Goal: Transaction & Acquisition: Download file/media

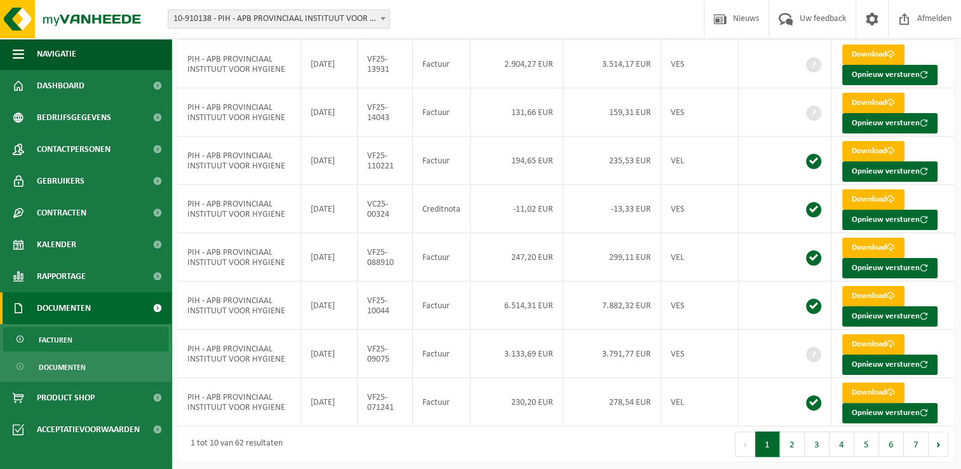
scroll to position [213, 0]
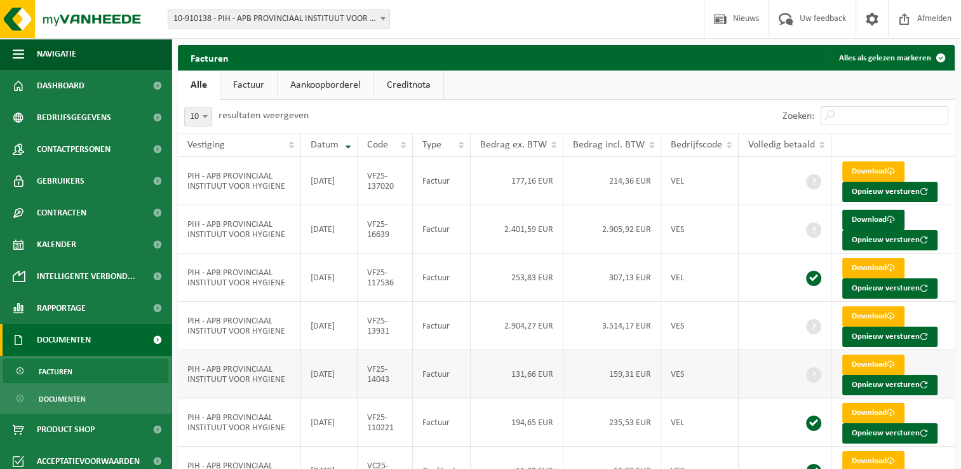
drag, startPoint x: 330, startPoint y: 376, endPoint x: 328, endPoint y: 368, distance: 9.1
click at [330, 376] on td "[DATE]" at bounding box center [329, 374] width 57 height 48
click at [483, 112] on div "10 25 50 100 10 resultaten weergeven" at bounding box center [372, 116] width 389 height 33
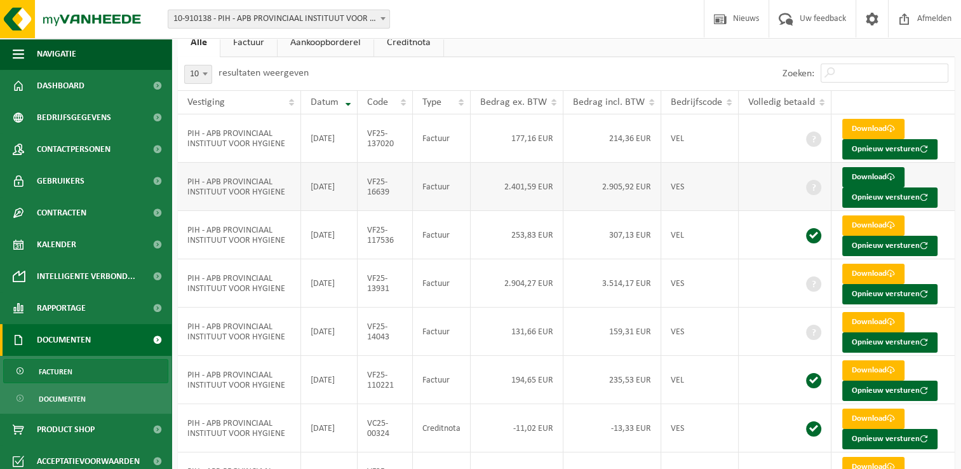
scroll to position [63, 0]
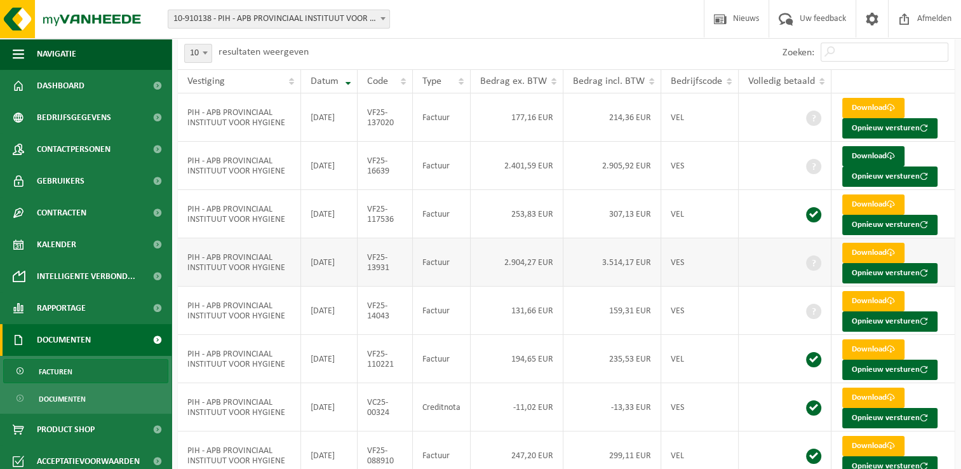
click at [384, 270] on td "VF25-13931" at bounding box center [384, 262] width 55 height 48
drag, startPoint x: 384, startPoint y: 270, endPoint x: 383, endPoint y: 312, distance: 41.9
click at [383, 312] on td "VF25-14043" at bounding box center [384, 310] width 55 height 48
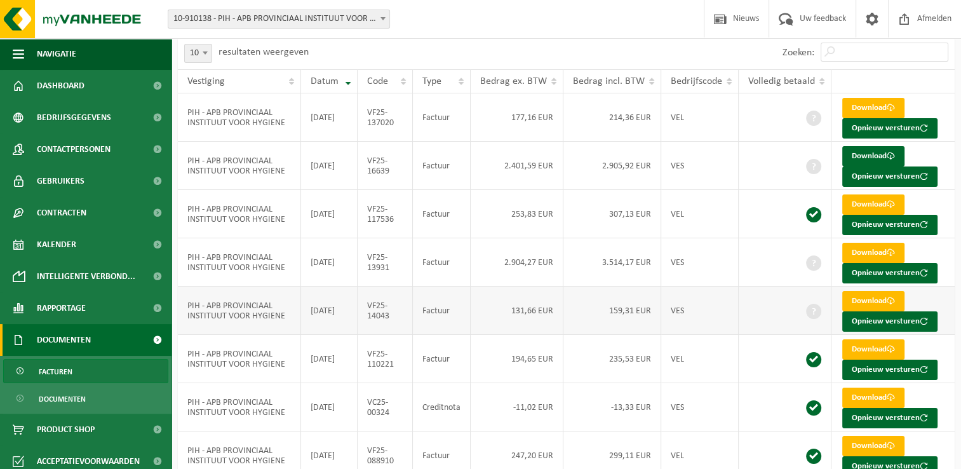
click at [383, 313] on td "VF25-14043" at bounding box center [384, 310] width 55 height 48
drag, startPoint x: 383, startPoint y: 313, endPoint x: 375, endPoint y: 313, distance: 8.9
click at [375, 313] on td "VF25-14043" at bounding box center [384, 310] width 55 height 48
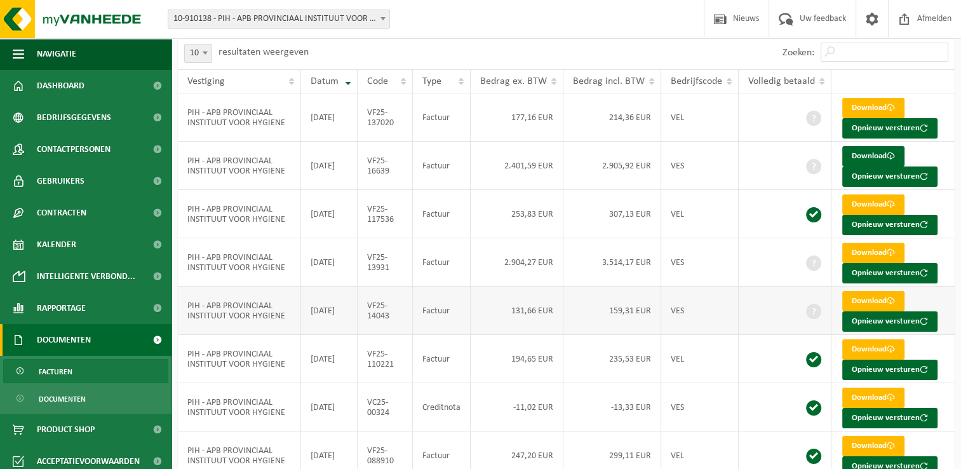
click at [375, 313] on td "VF25-14043" at bounding box center [384, 310] width 55 height 48
click at [403, 319] on td "VF25-14043" at bounding box center [384, 310] width 55 height 48
click at [877, 302] on link "Download" at bounding box center [873, 301] width 62 height 20
drag, startPoint x: 401, startPoint y: 318, endPoint x: 370, endPoint y: 305, distance: 34.2
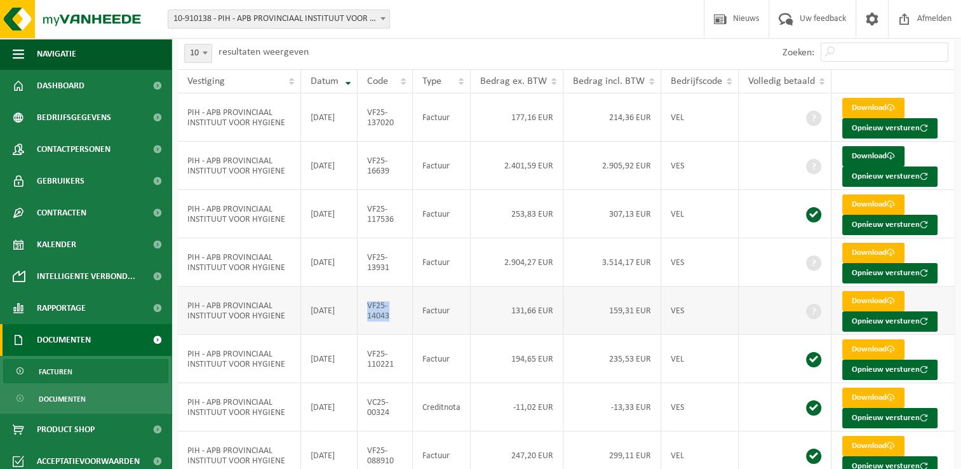
click at [370, 305] on td "VF25-14043" at bounding box center [384, 310] width 55 height 48
copy td "VF25-14043"
click at [410, 318] on td "VF25-14043" at bounding box center [384, 310] width 55 height 48
click at [352, 314] on td "[DATE]" at bounding box center [329, 310] width 57 height 48
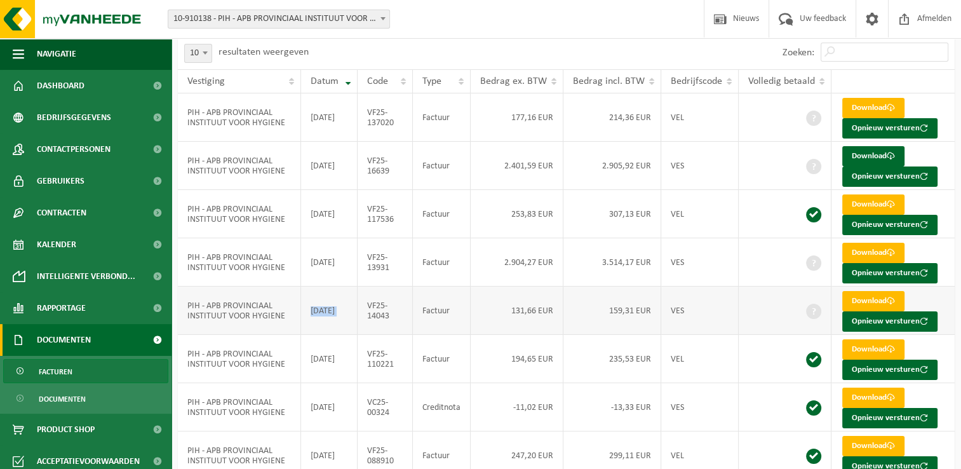
click at [352, 314] on td "[DATE]" at bounding box center [329, 310] width 57 height 48
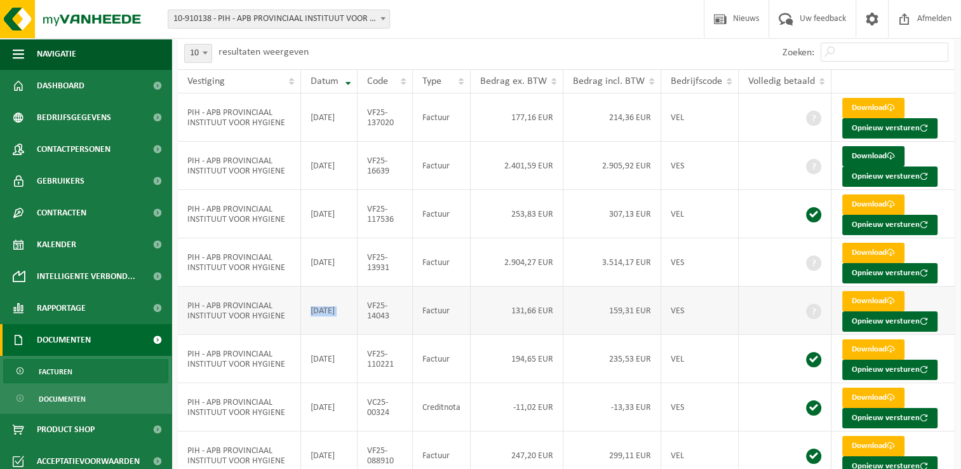
click at [352, 314] on td "[DATE]" at bounding box center [329, 310] width 57 height 48
click at [870, 255] on link "Download" at bounding box center [873, 253] width 62 height 20
click at [602, 255] on td "3.514,17 EUR" at bounding box center [612, 262] width 98 height 48
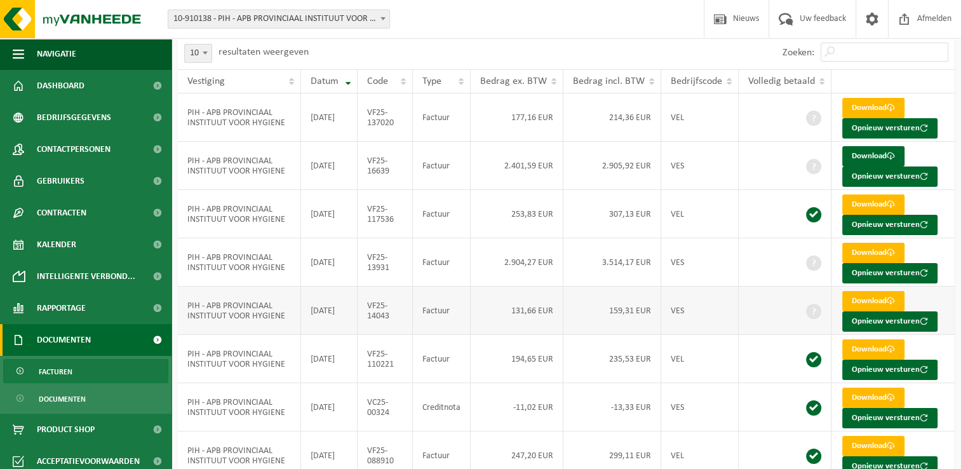
click at [622, 312] on td "159,31 EUR" at bounding box center [612, 310] width 98 height 48
click at [870, 154] on link "Download" at bounding box center [873, 156] width 62 height 20
click at [435, 168] on td "Factuur" at bounding box center [442, 166] width 58 height 48
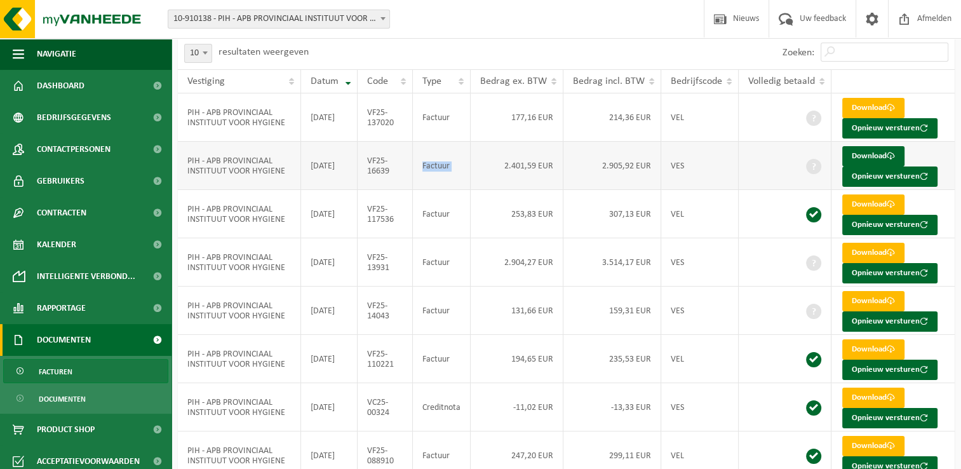
click at [435, 168] on td "Factuur" at bounding box center [442, 166] width 58 height 48
click at [435, 166] on td "Factuur" at bounding box center [442, 166] width 58 height 48
drag, startPoint x: 435, startPoint y: 166, endPoint x: 424, endPoint y: 177, distance: 15.3
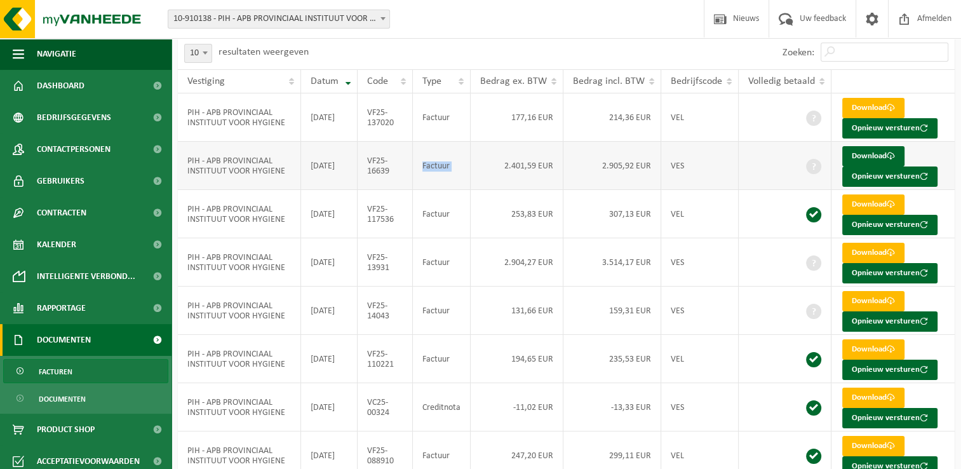
click at [424, 177] on td "Factuur" at bounding box center [442, 166] width 58 height 48
click at [432, 184] on td "Factuur" at bounding box center [442, 166] width 58 height 48
click at [437, 224] on td "Factuur" at bounding box center [442, 214] width 58 height 48
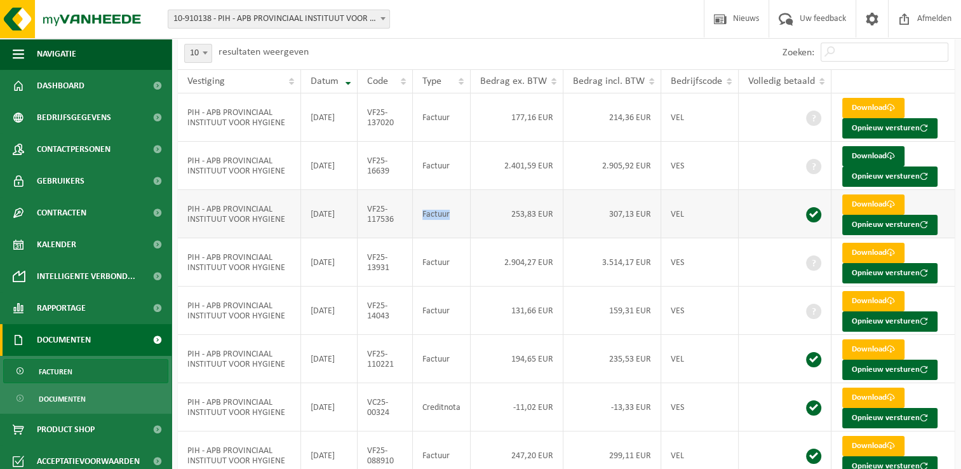
click at [436, 224] on td "Factuur" at bounding box center [442, 214] width 58 height 48
click at [345, 222] on td "[DATE]" at bounding box center [329, 214] width 57 height 48
click at [889, 397] on span at bounding box center [890, 397] width 8 height 8
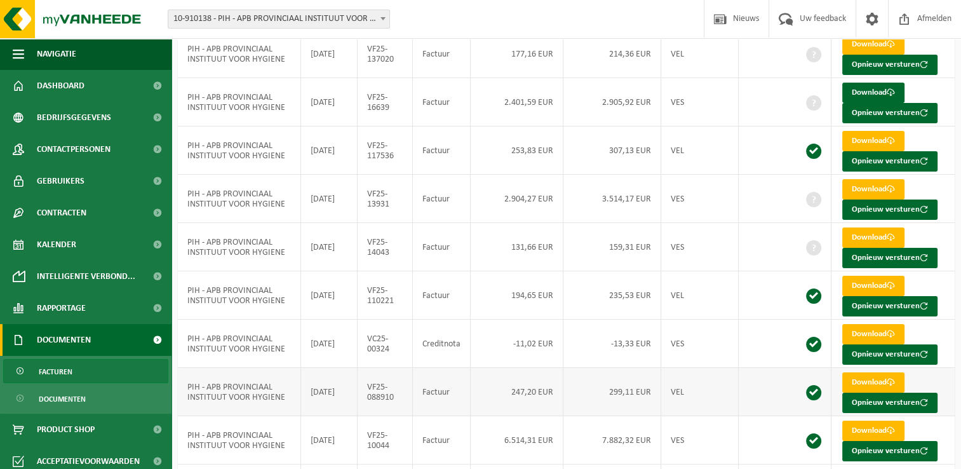
scroll to position [190, 0]
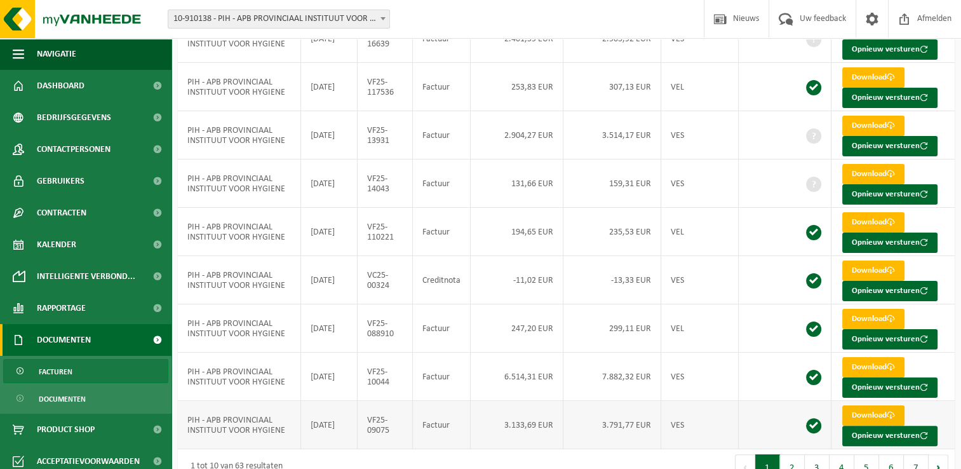
click at [876, 415] on link "Download" at bounding box center [873, 415] width 62 height 20
click at [886, 359] on link "Download" at bounding box center [873, 367] width 62 height 20
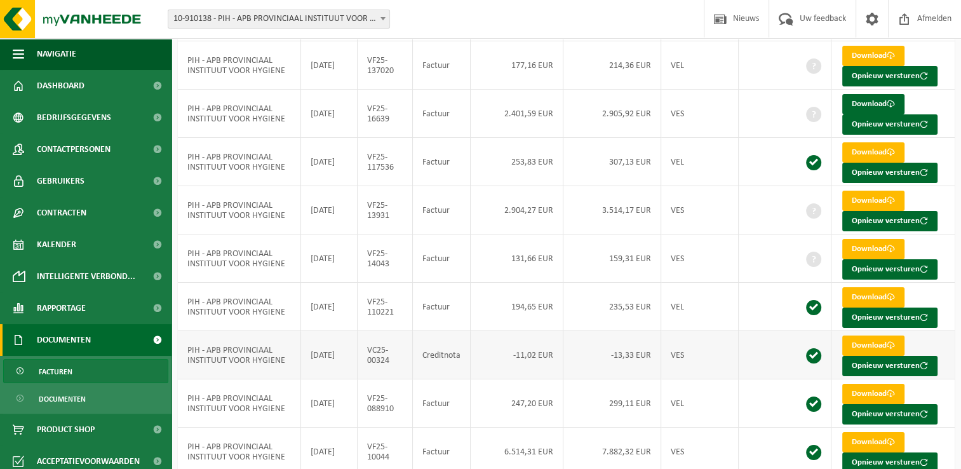
scroll to position [0, 0]
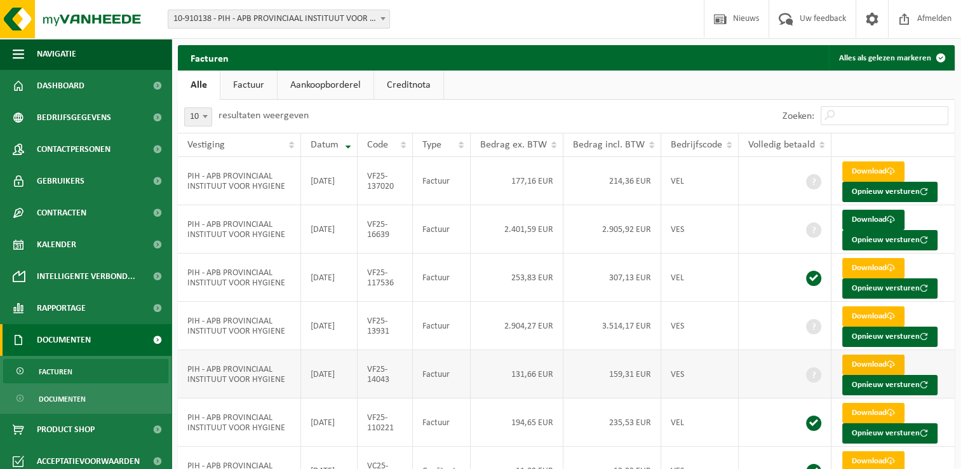
click at [868, 361] on link "Download" at bounding box center [873, 364] width 62 height 20
click at [563, 95] on ul "Alle Factuur Aankoopborderel Creditnota" at bounding box center [566, 84] width 776 height 29
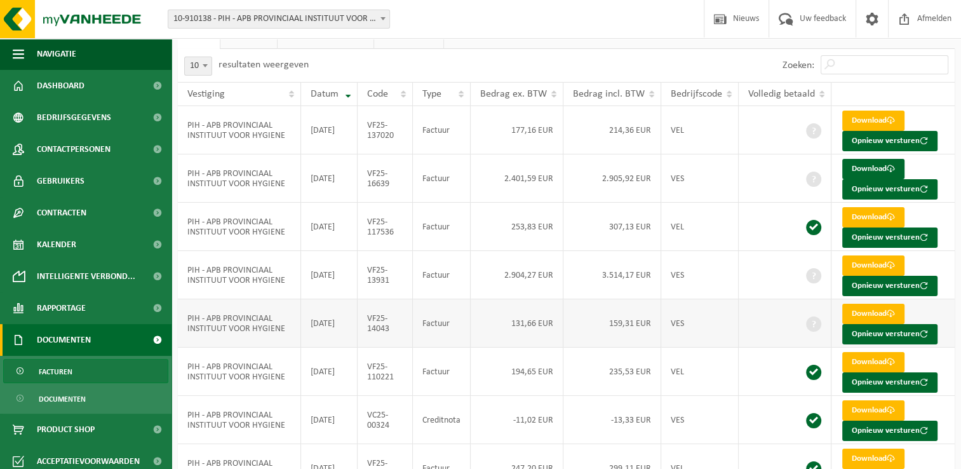
scroll to position [127, 0]
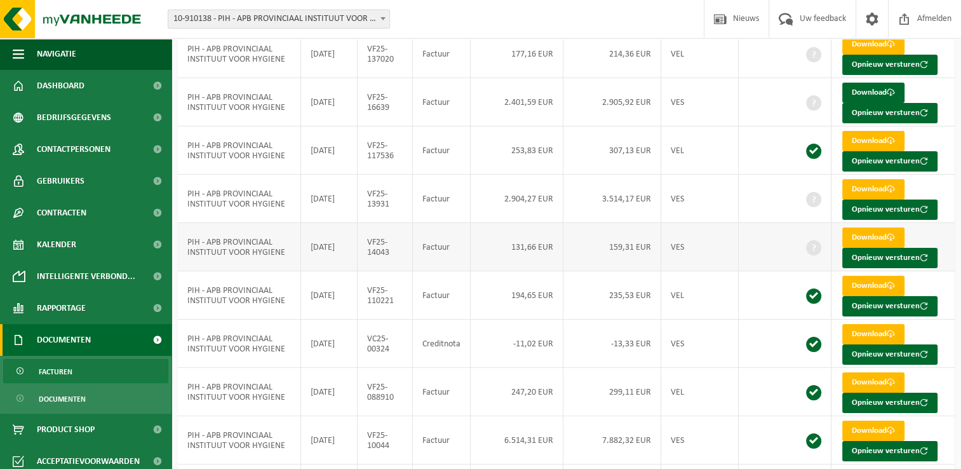
click at [385, 248] on td "VF25-14043" at bounding box center [384, 247] width 55 height 48
click at [384, 248] on td "VF25-14043" at bounding box center [384, 247] width 55 height 48
click at [380, 250] on td "VF25-14043" at bounding box center [384, 247] width 55 height 48
click at [870, 237] on link "Download" at bounding box center [873, 237] width 62 height 20
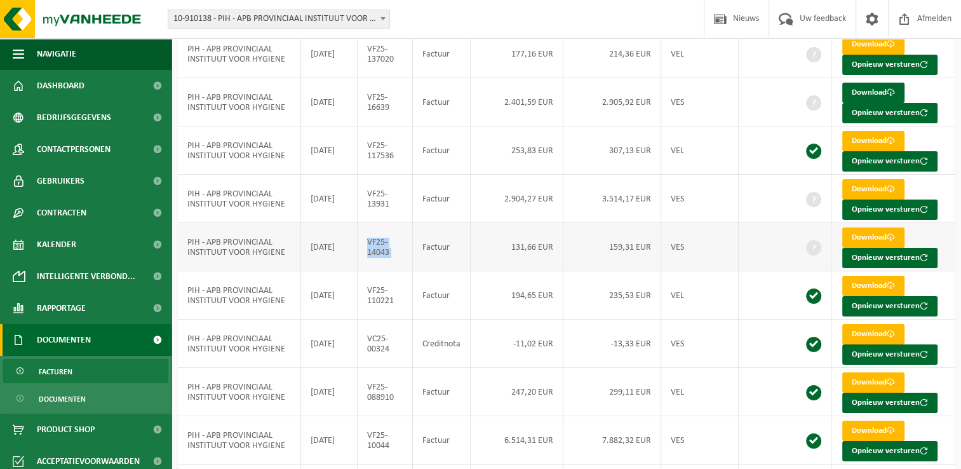
scroll to position [63, 0]
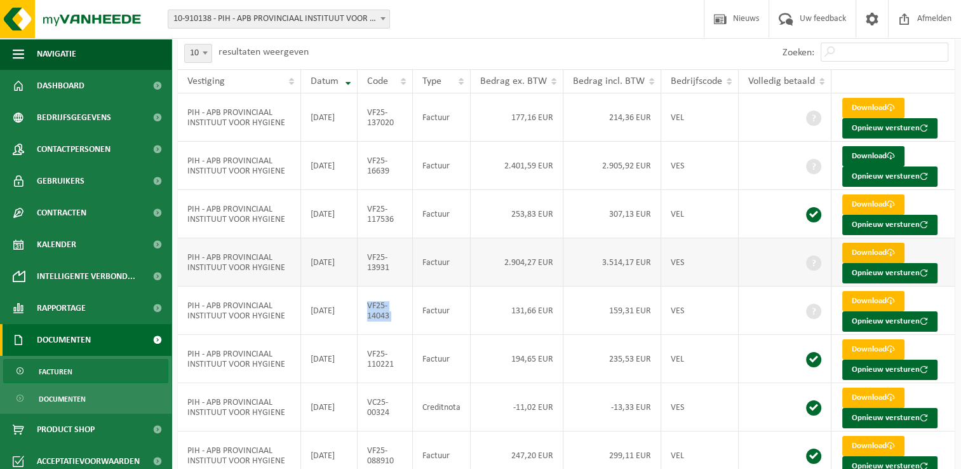
click at [858, 253] on link "Download" at bounding box center [873, 253] width 62 height 20
click at [491, 60] on div "10 25 50 100 10 resultaten weergeven" at bounding box center [372, 52] width 389 height 33
click at [547, 50] on div "10 25 50 100 10 resultaten weergeven" at bounding box center [372, 52] width 389 height 33
click at [542, 37] on div "Vestiging: 10-910138 - PIH - APB PROVINCIAAL INSTITUUT VOOR HYGIENE - ANTWERPEN…" at bounding box center [480, 19] width 961 height 39
